Goal: Transaction & Acquisition: Purchase product/service

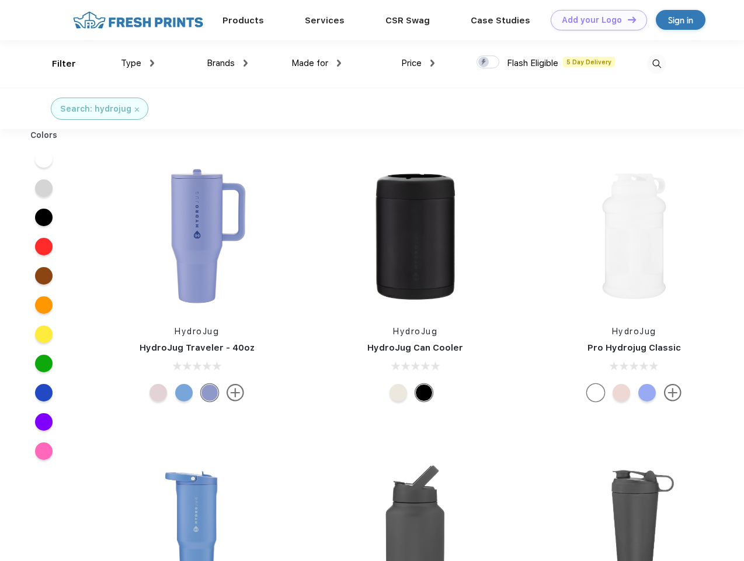
click at [595, 20] on link "Add your Logo Design Tool" at bounding box center [599, 20] width 96 height 20
click at [0, 0] on div "Design Tool" at bounding box center [0, 0] width 0 height 0
click at [627, 19] on link "Add your Logo Design Tool" at bounding box center [599, 20] width 96 height 20
click at [56, 64] on div "Filter" at bounding box center [64, 63] width 24 height 13
click at [138, 63] on span "Type" at bounding box center [131, 63] width 20 height 11
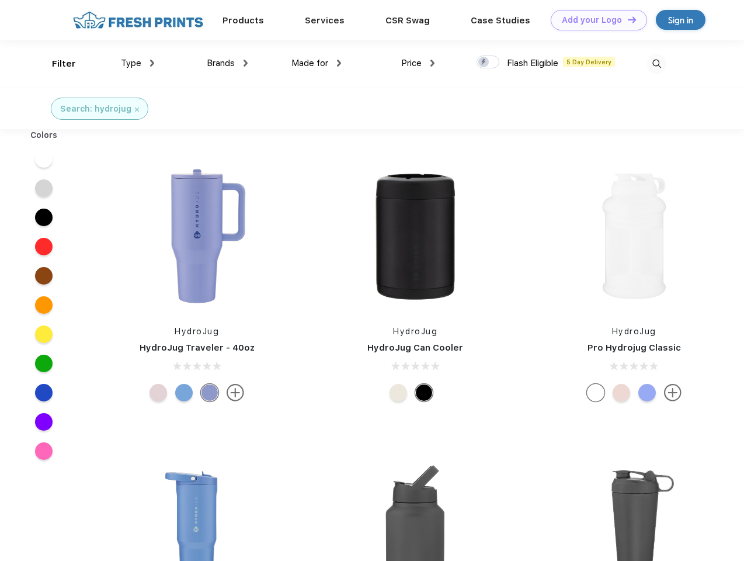
click at [227, 63] on span "Brands" at bounding box center [221, 63] width 28 height 11
click at [317, 63] on span "Made for" at bounding box center [310, 63] width 37 height 11
click at [418, 63] on span "Price" at bounding box center [411, 63] width 20 height 11
click at [488, 63] on div at bounding box center [488, 62] width 23 height 13
click at [484, 63] on input "checkbox" at bounding box center [481, 59] width 8 height 8
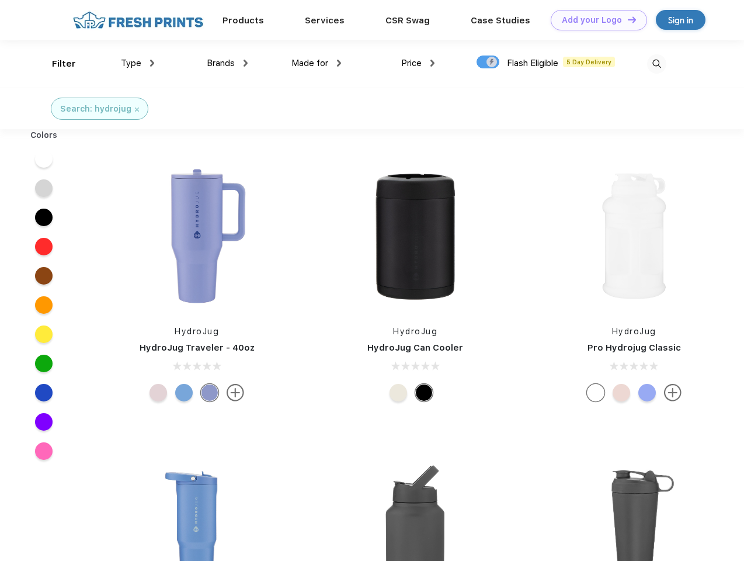
click at [657, 64] on img at bounding box center [656, 63] width 19 height 19
